Goal: Navigation & Orientation: Find specific page/section

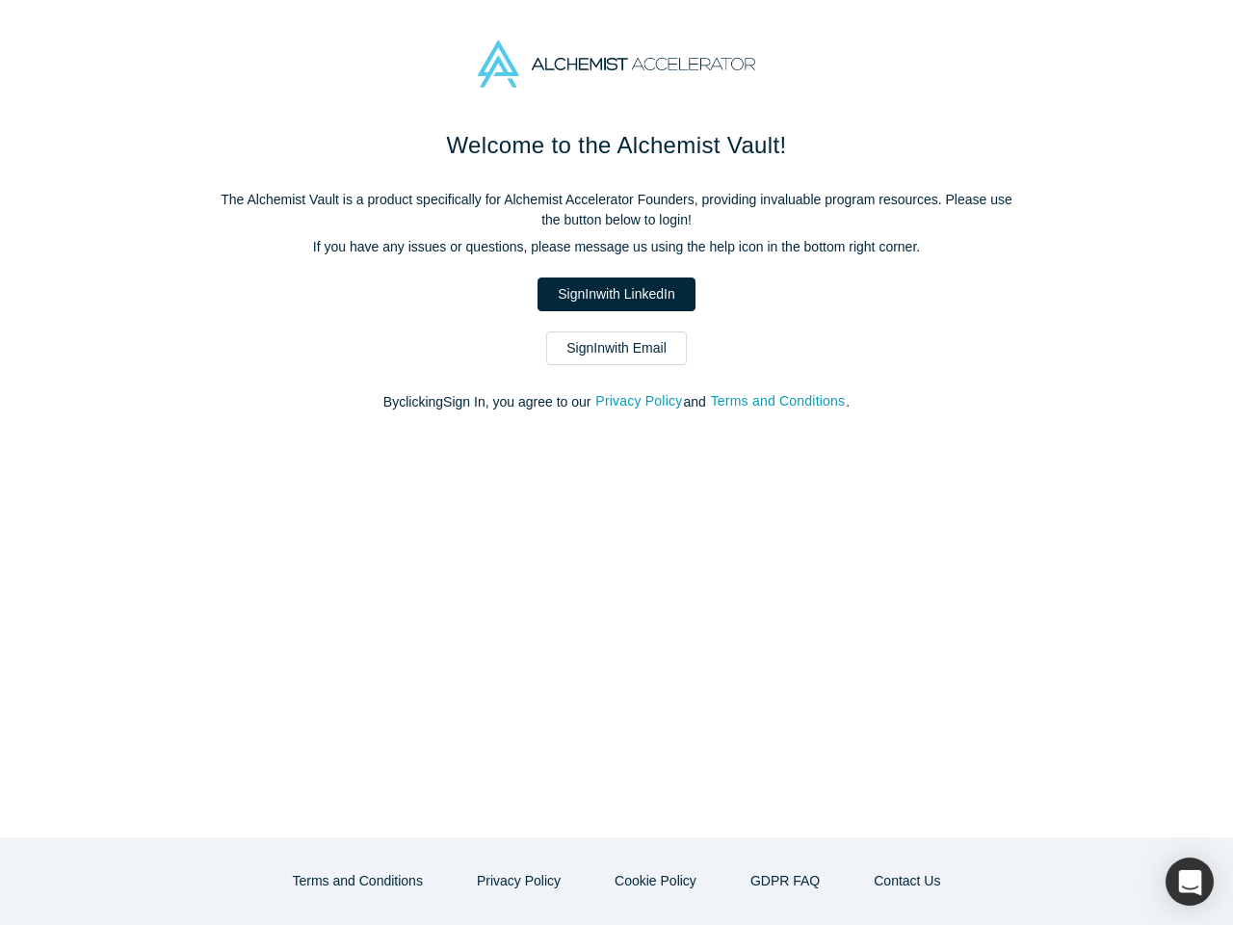
click at [617, 462] on div "Welcome to the Alchemist Vault! The Alchemist Vault is a product specifically f…" at bounding box center [616, 482] width 1233 height 709
click at [642, 402] on button "Privacy Policy" at bounding box center [638, 401] width 89 height 22
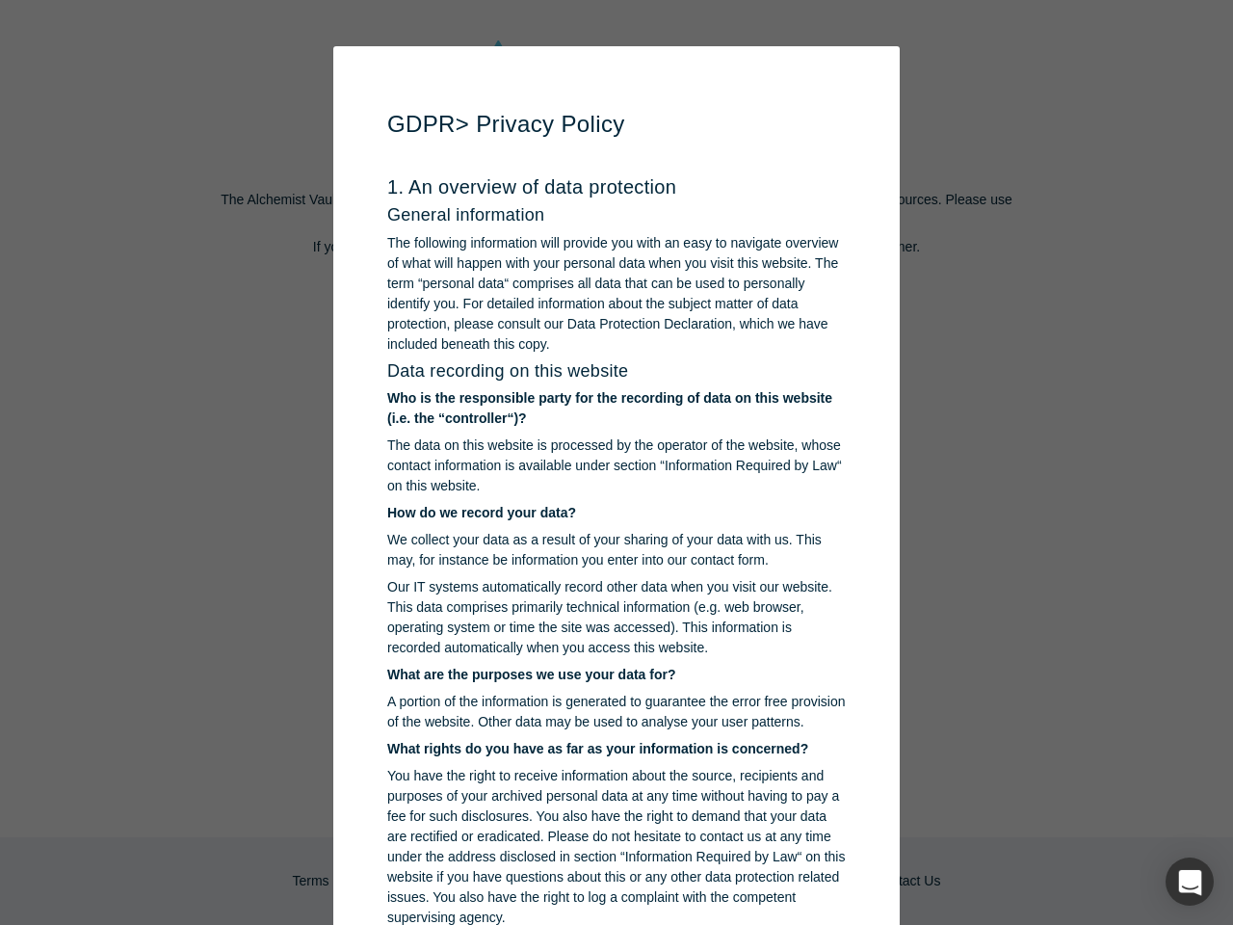
click at [525, 881] on p "You have the right to receive information about the source, recipients and purp…" at bounding box center [616, 847] width 459 height 162
click at [653, 881] on p "You have the right to receive information about the source, recipients and purp…" at bounding box center [616, 847] width 459 height 162
click at [1190, 882] on div "button" at bounding box center [1190, 881] width 48 height 48
